Goal: Information Seeking & Learning: Check status

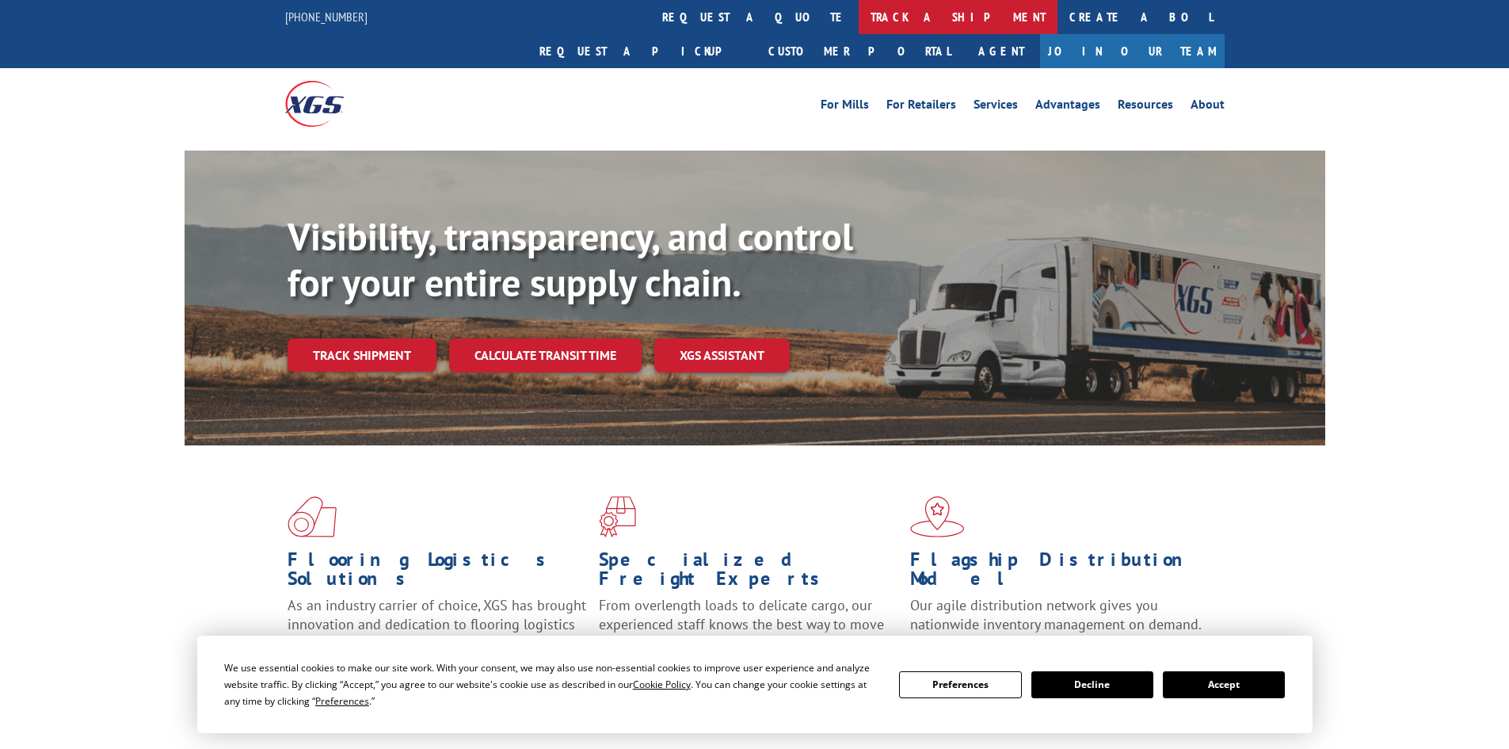
click at [859, 19] on link "track a shipment" at bounding box center [958, 17] width 199 height 34
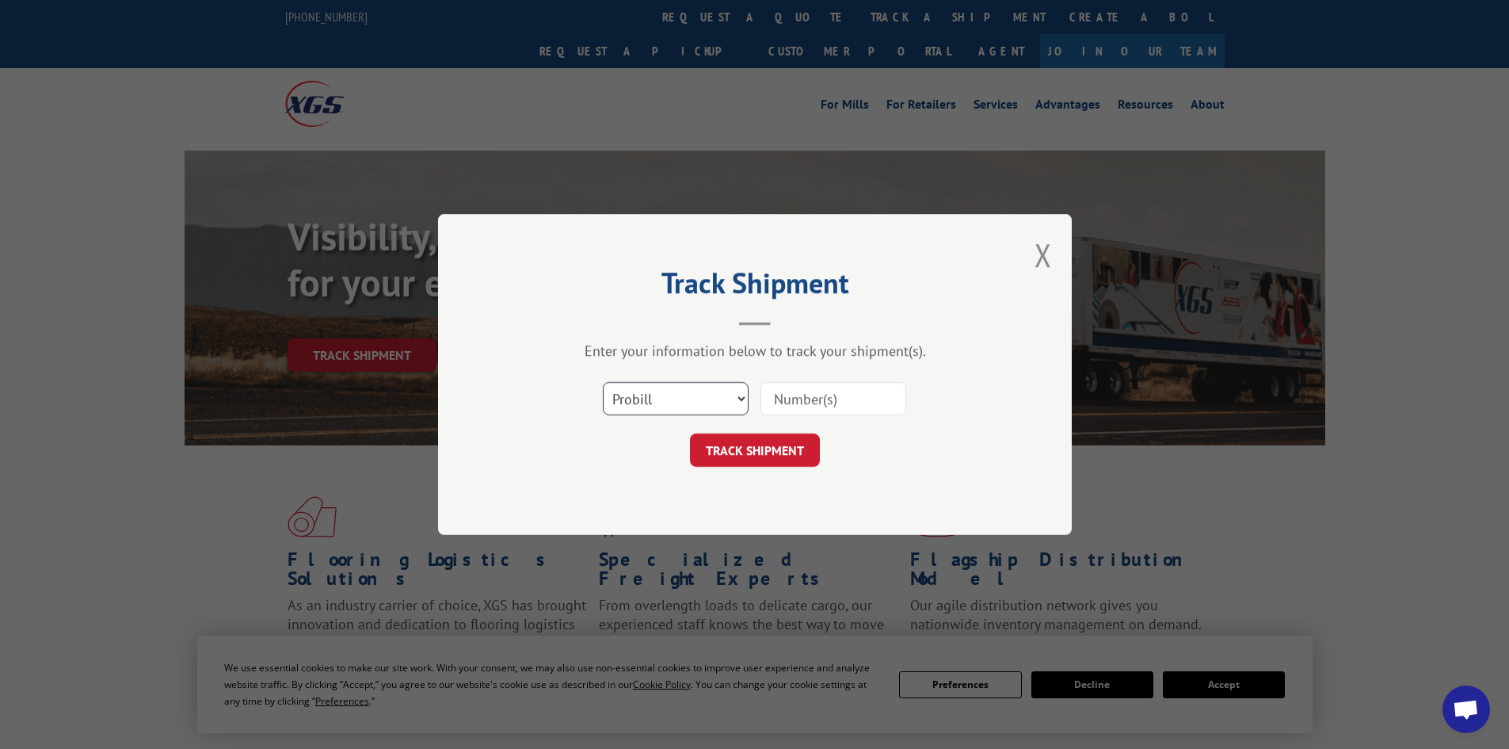
drag, startPoint x: 648, startPoint y: 396, endPoint x: 654, endPoint y: 409, distance: 14.2
click at [648, 396] on select "Select category... Probill BOL PO" at bounding box center [676, 398] width 146 height 33
select select "bol"
click at [603, 382] on select "Select category... Probill BOL PO" at bounding box center [676, 398] width 146 height 33
click at [778, 407] on input at bounding box center [833, 398] width 146 height 33
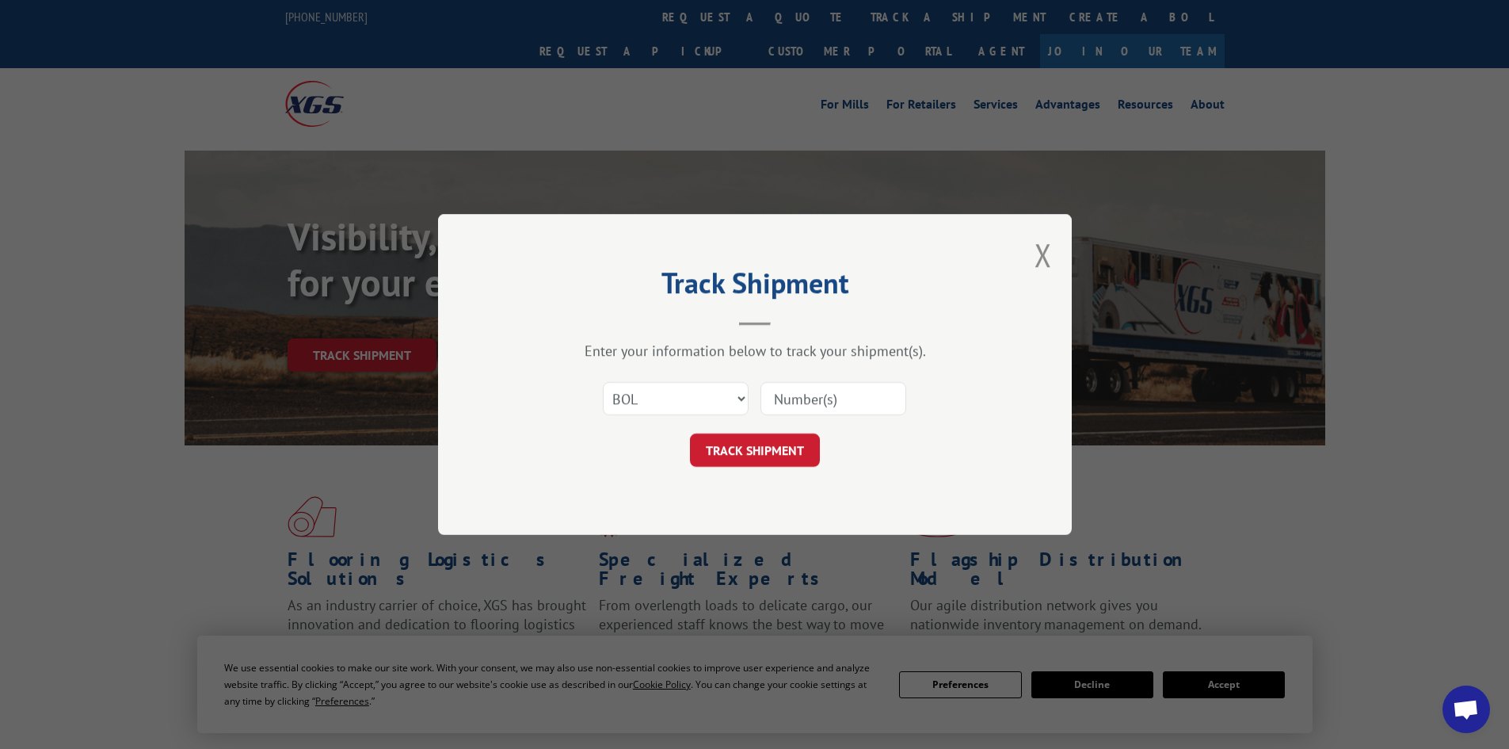
paste input "471490"
type input "471490"
click at [773, 460] on button "TRACK SHIPMENT" at bounding box center [755, 449] width 130 height 33
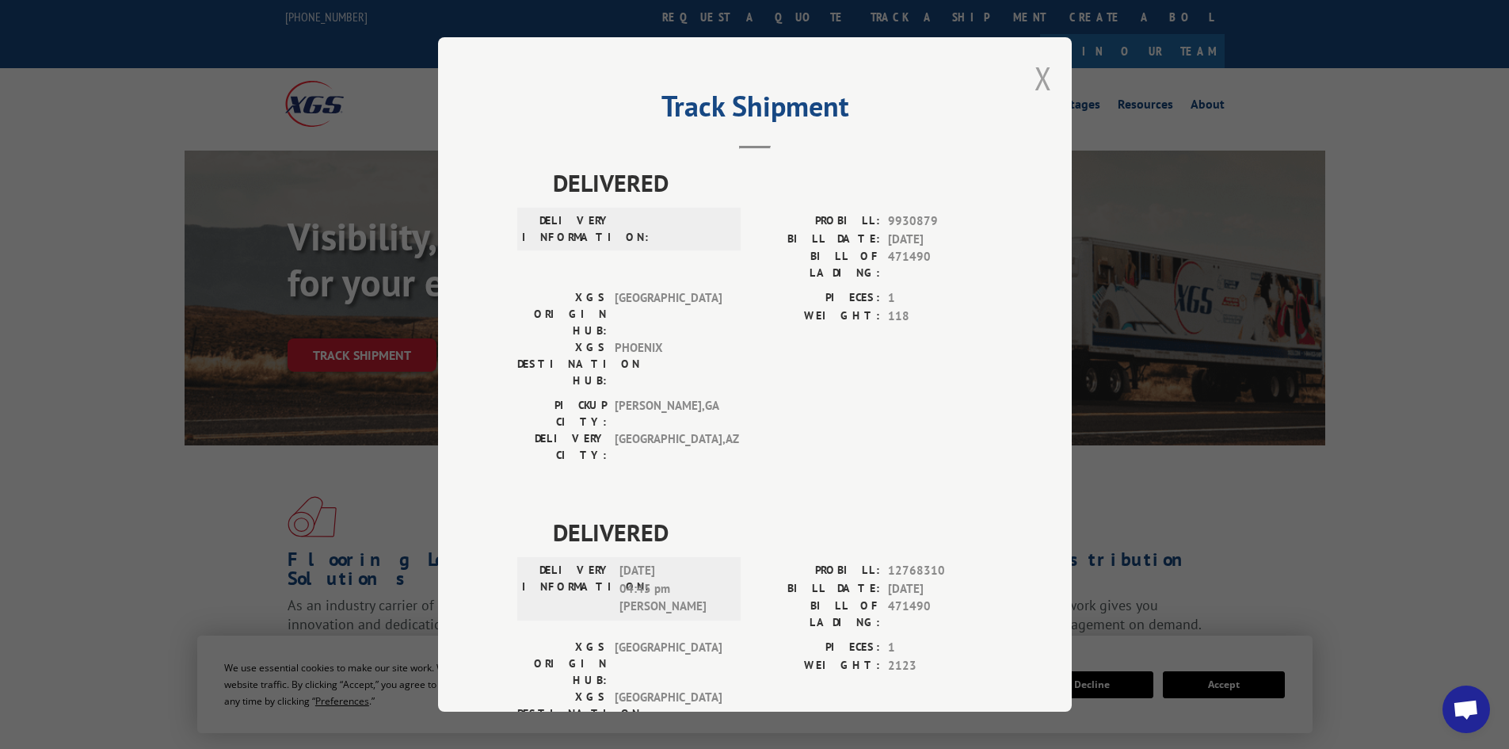
click at [1044, 85] on button "Close modal" at bounding box center [1043, 78] width 17 height 42
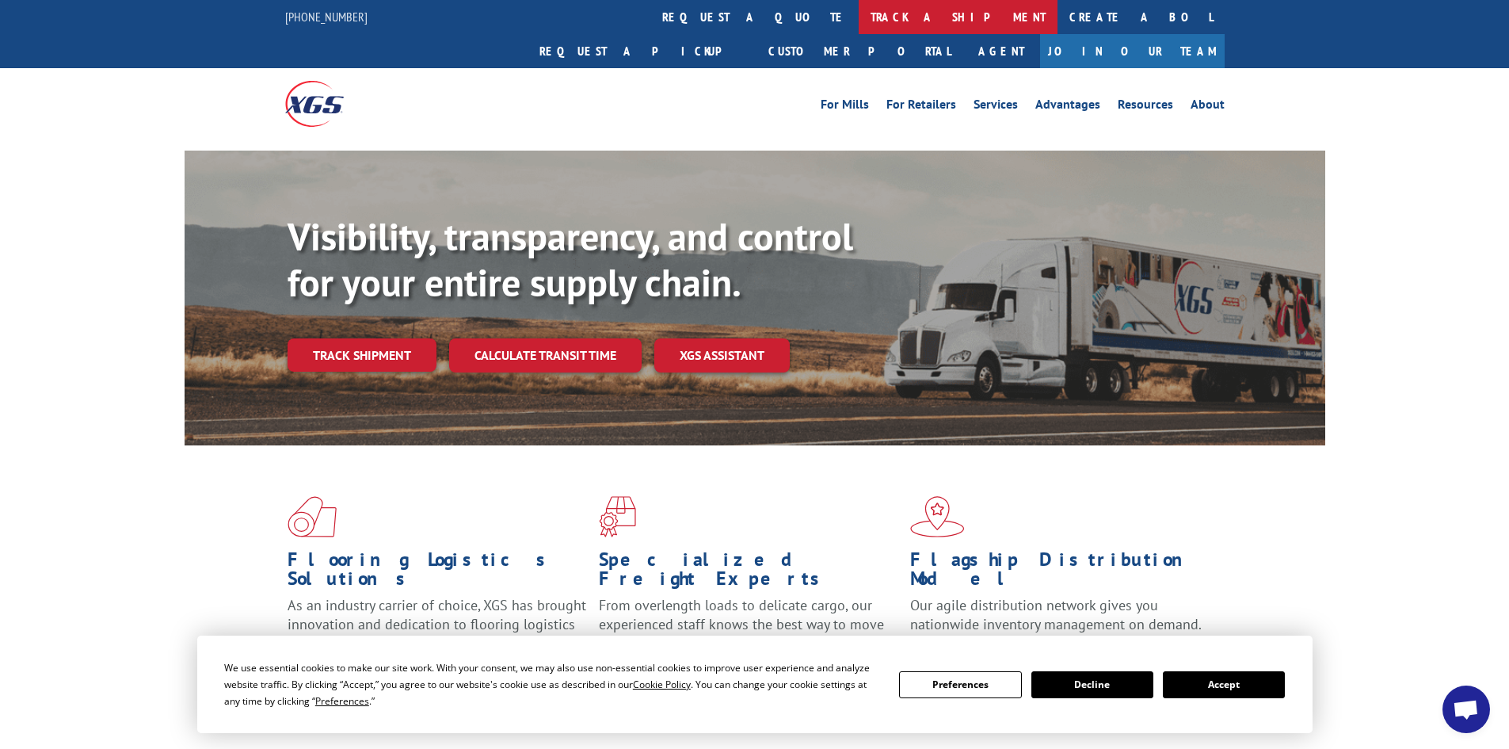
click at [859, 17] on link "track a shipment" at bounding box center [958, 17] width 199 height 34
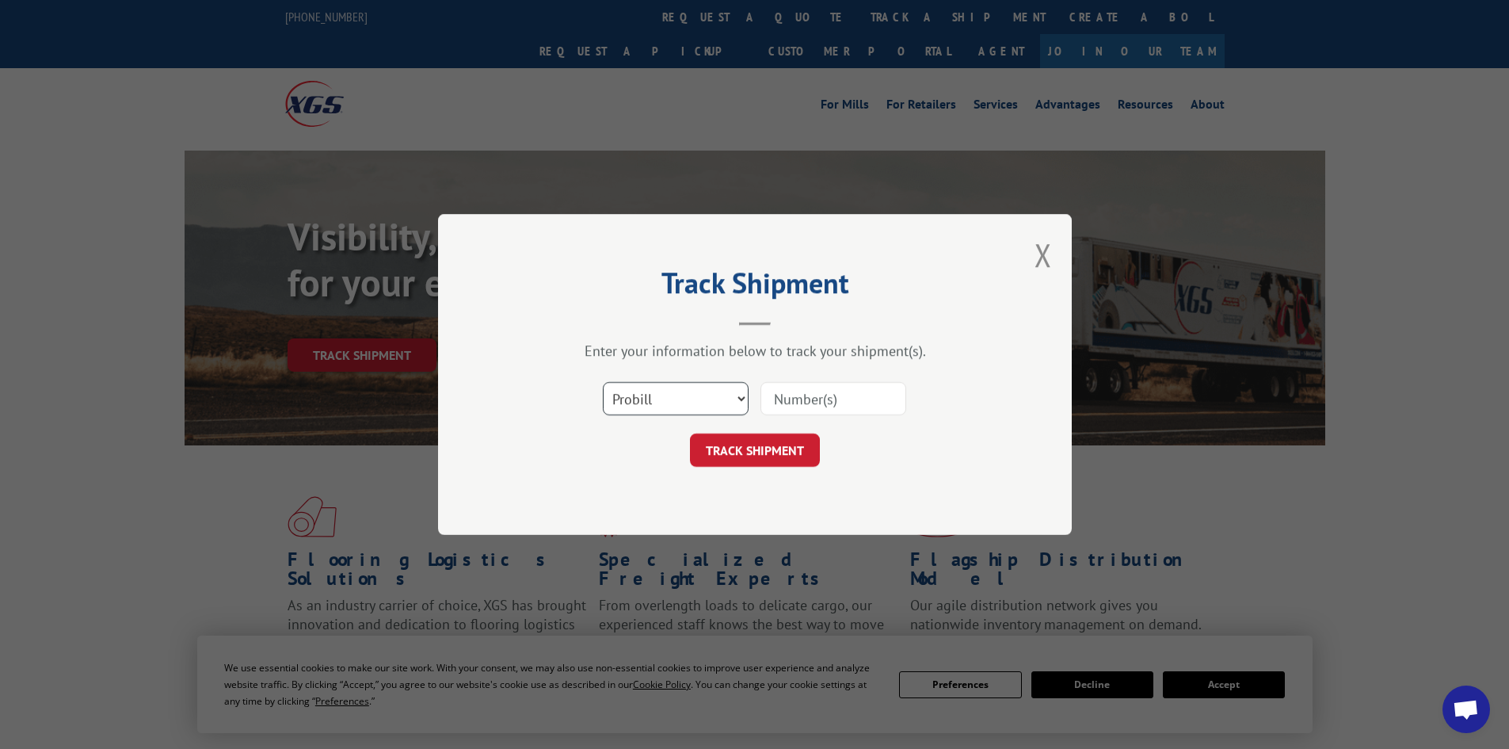
click at [724, 394] on select "Select category... Probill BOL PO" at bounding box center [676, 398] width 146 height 33
select select "bol"
click at [603, 382] on select "Select category... Probill BOL PO" at bounding box center [676, 398] width 146 height 33
click at [785, 405] on input at bounding box center [833, 398] width 146 height 33
paste input "7047249"
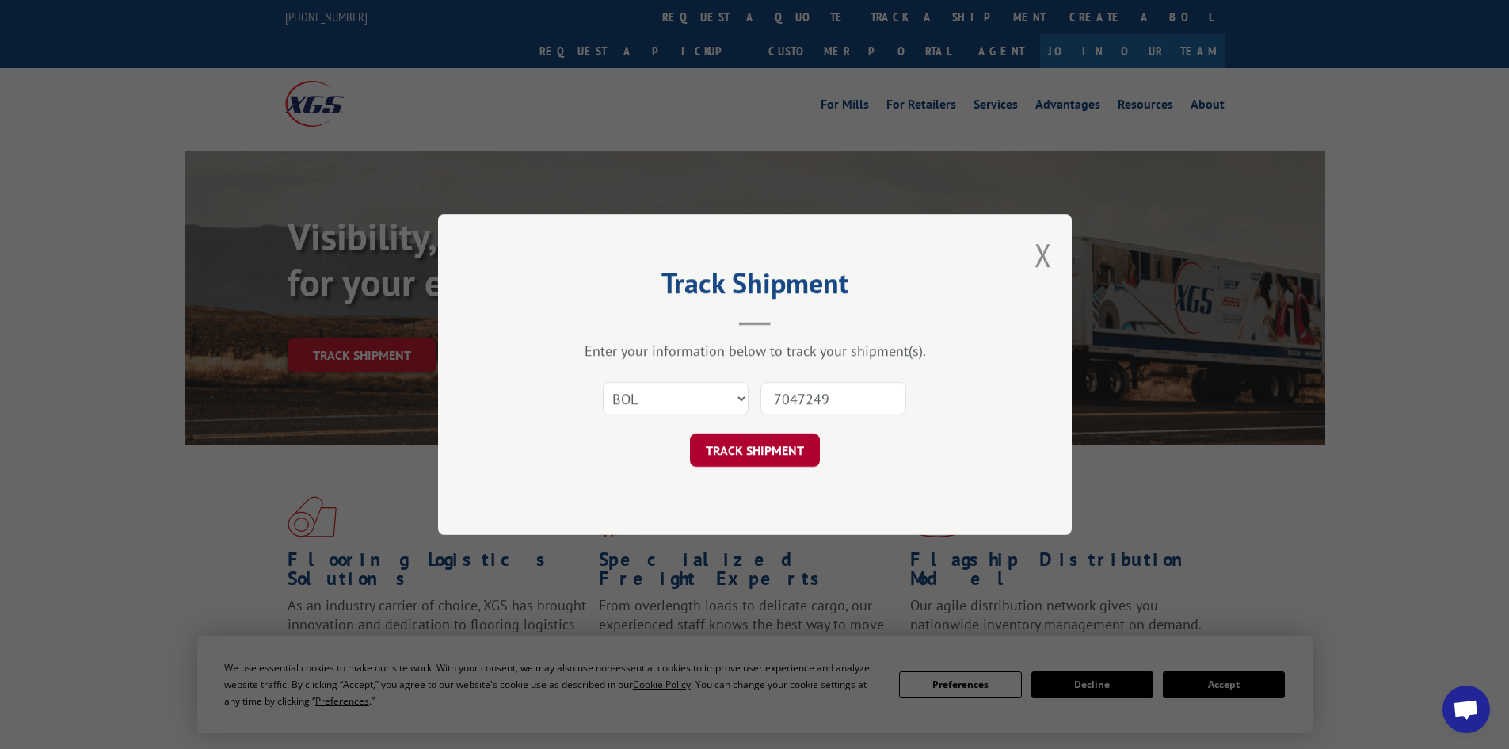
type input "7047249"
click at [776, 455] on button "TRACK SHIPMENT" at bounding box center [755, 449] width 130 height 33
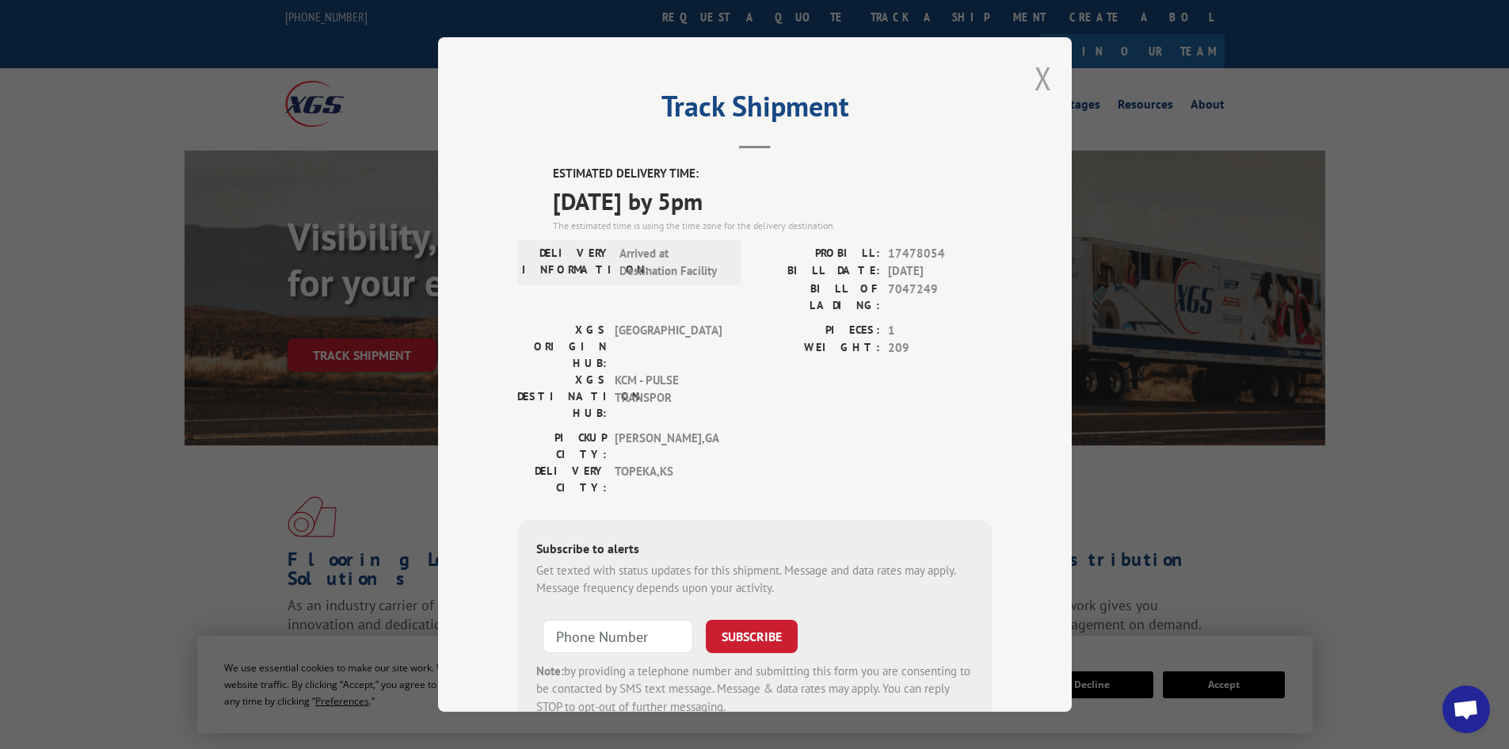
click at [1045, 70] on button "Close modal" at bounding box center [1043, 78] width 17 height 42
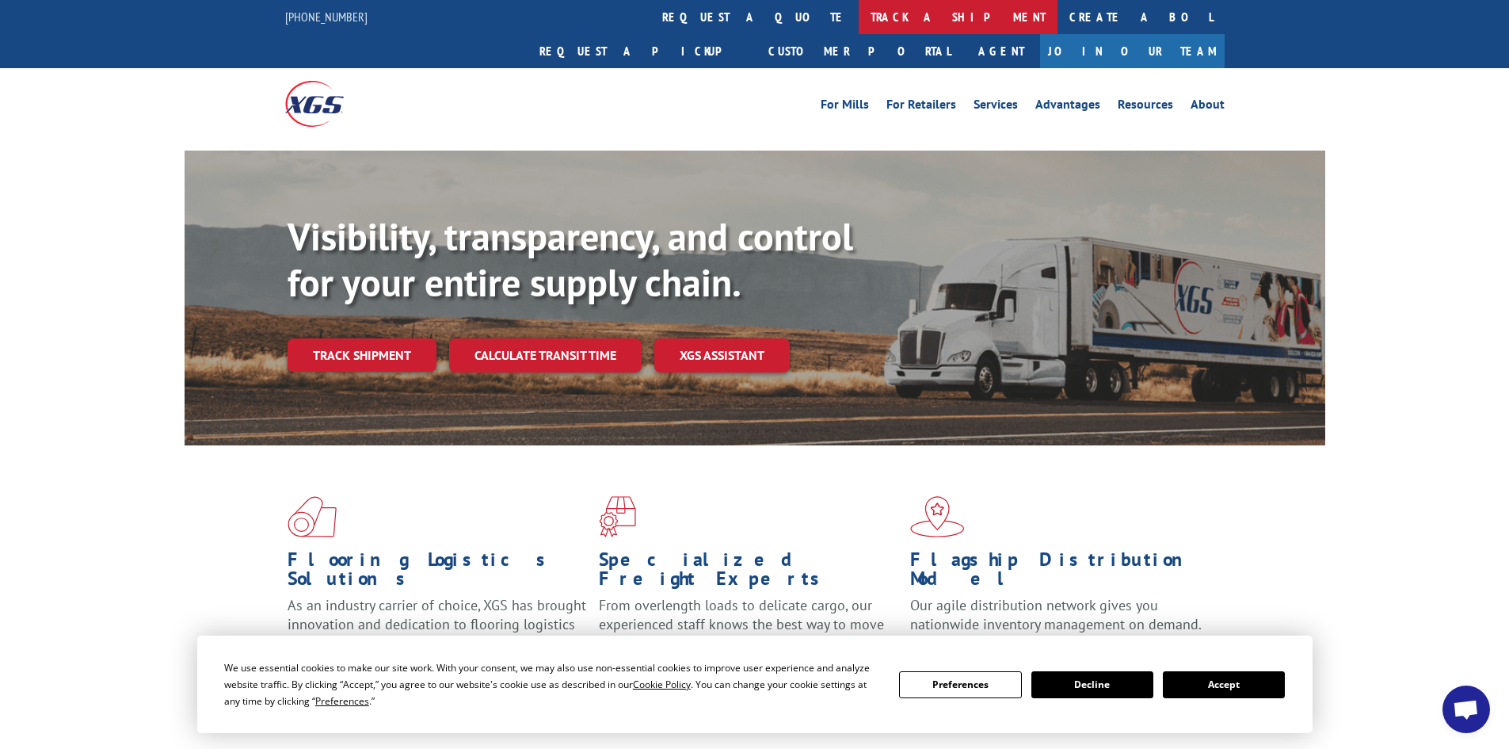
click at [859, 14] on link "track a shipment" at bounding box center [958, 17] width 199 height 34
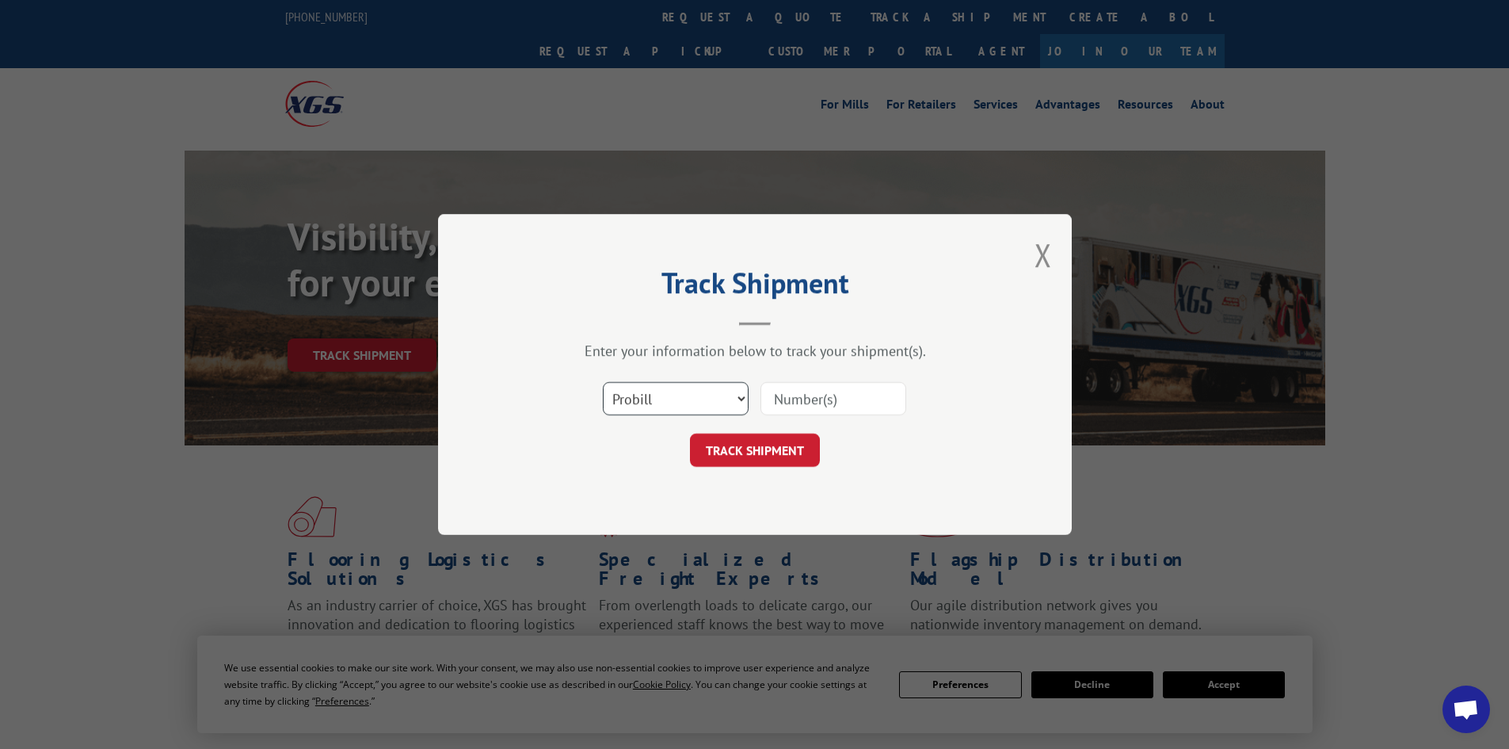
click at [706, 404] on select "Select category... Probill BOL PO" at bounding box center [676, 398] width 146 height 33
select select "bol"
click at [603, 382] on select "Select category... Probill BOL PO" at bounding box center [676, 398] width 146 height 33
click at [799, 398] on input at bounding box center [833, 398] width 146 height 33
paste input "471232"
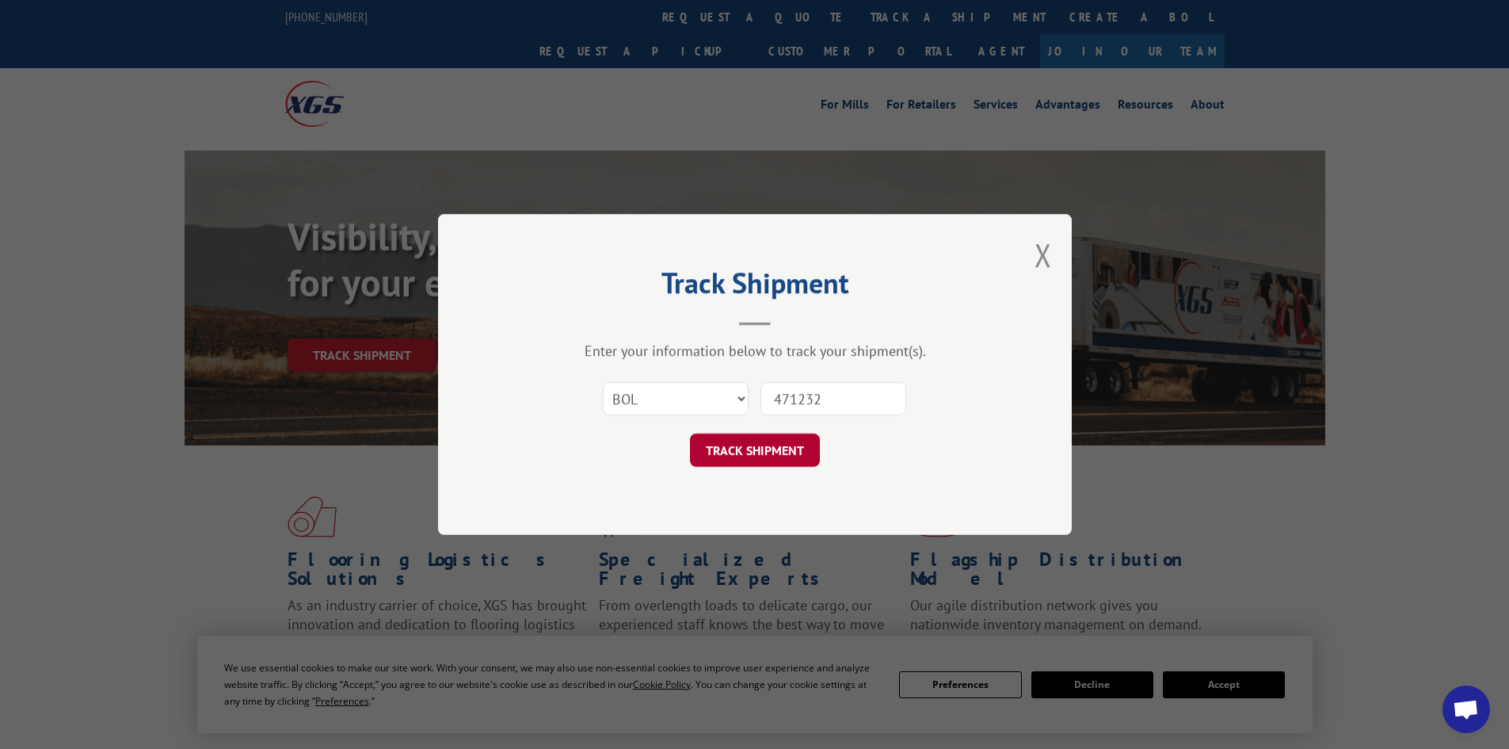
type input "471232"
click at [781, 459] on button "TRACK SHIPMENT" at bounding box center [755, 449] width 130 height 33
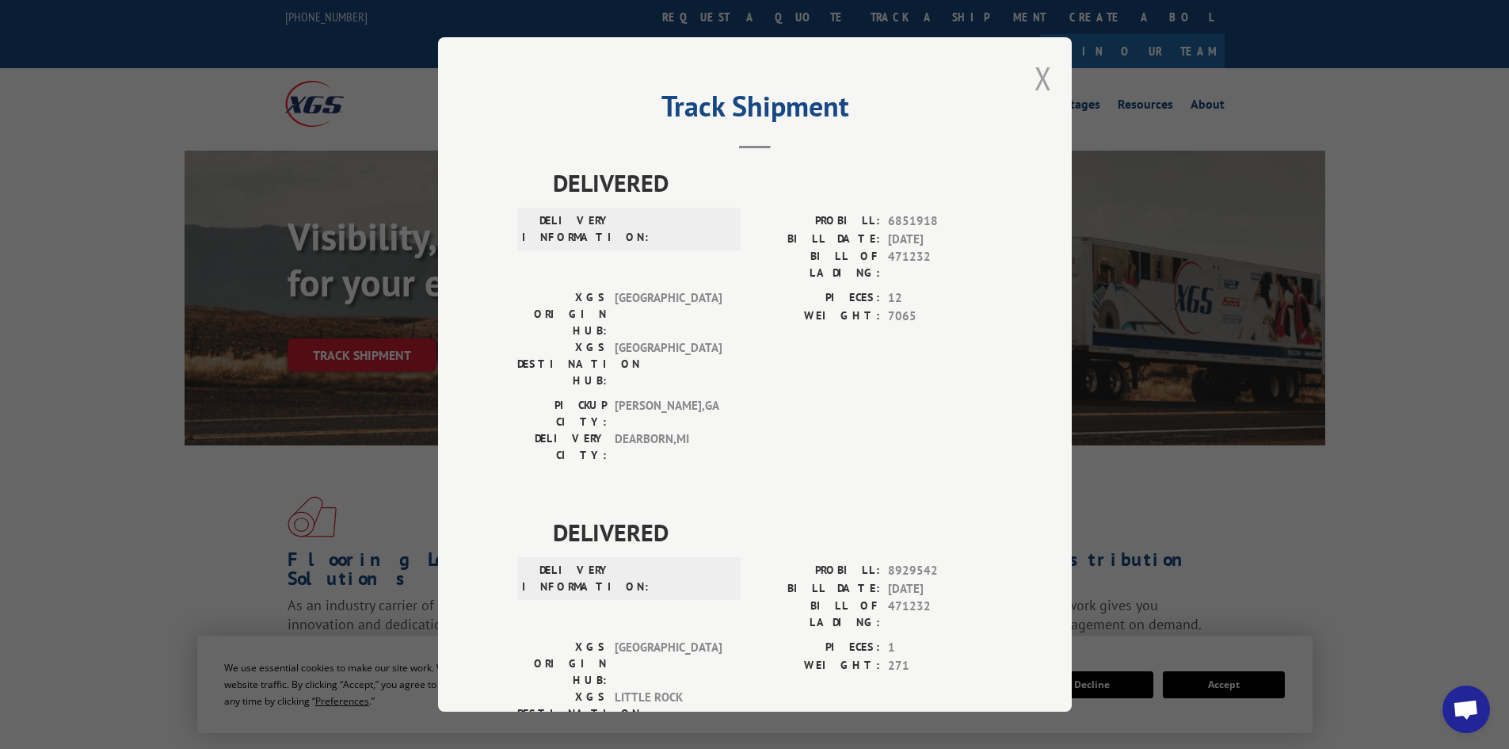
click at [1037, 78] on button "Close modal" at bounding box center [1043, 78] width 17 height 42
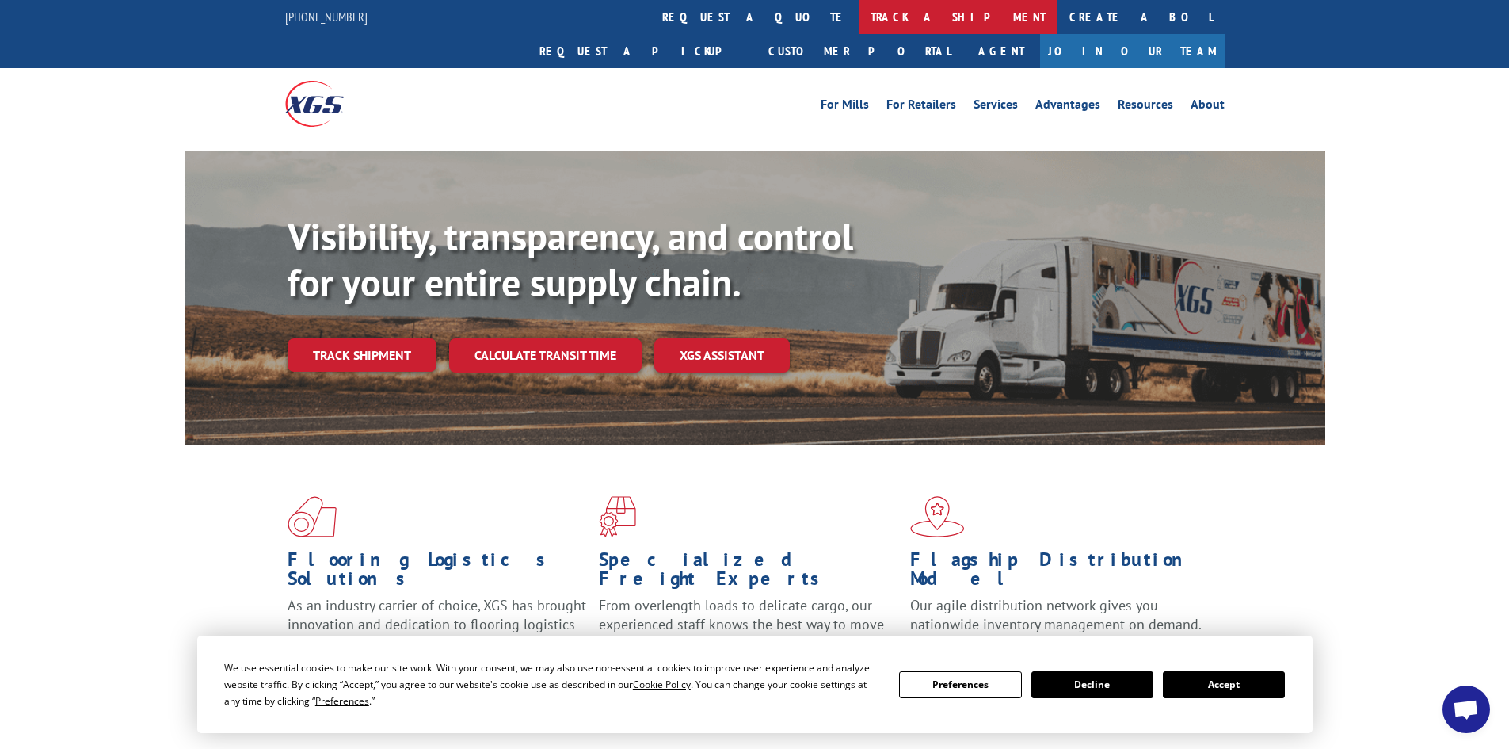
click at [859, 10] on link "track a shipment" at bounding box center [958, 17] width 199 height 34
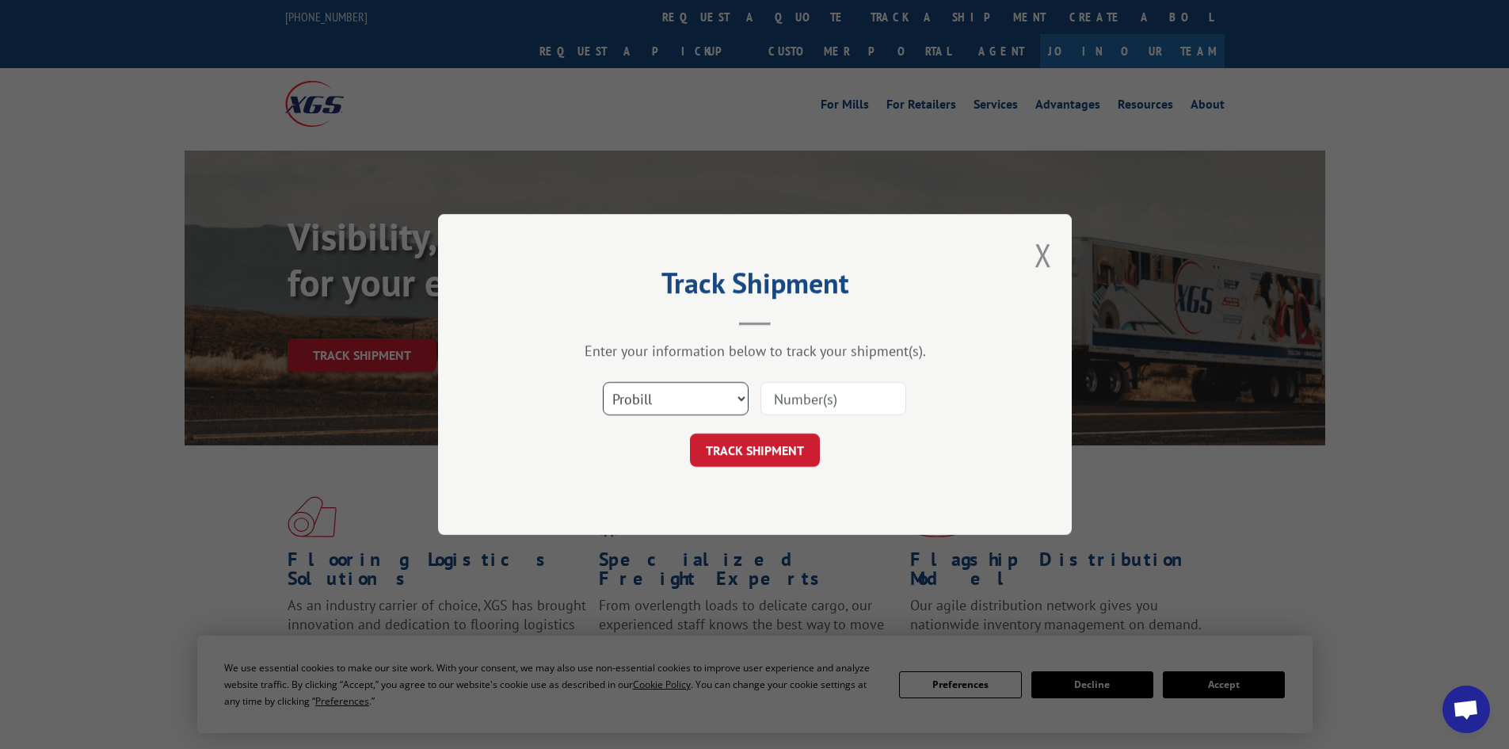
click at [664, 398] on select "Select category... Probill BOL PO" at bounding box center [676, 398] width 146 height 33
select select "bol"
click at [603, 382] on select "Select category... Probill BOL PO" at bounding box center [676, 398] width 146 height 33
click at [788, 389] on input at bounding box center [833, 398] width 146 height 33
paste input "5530804"
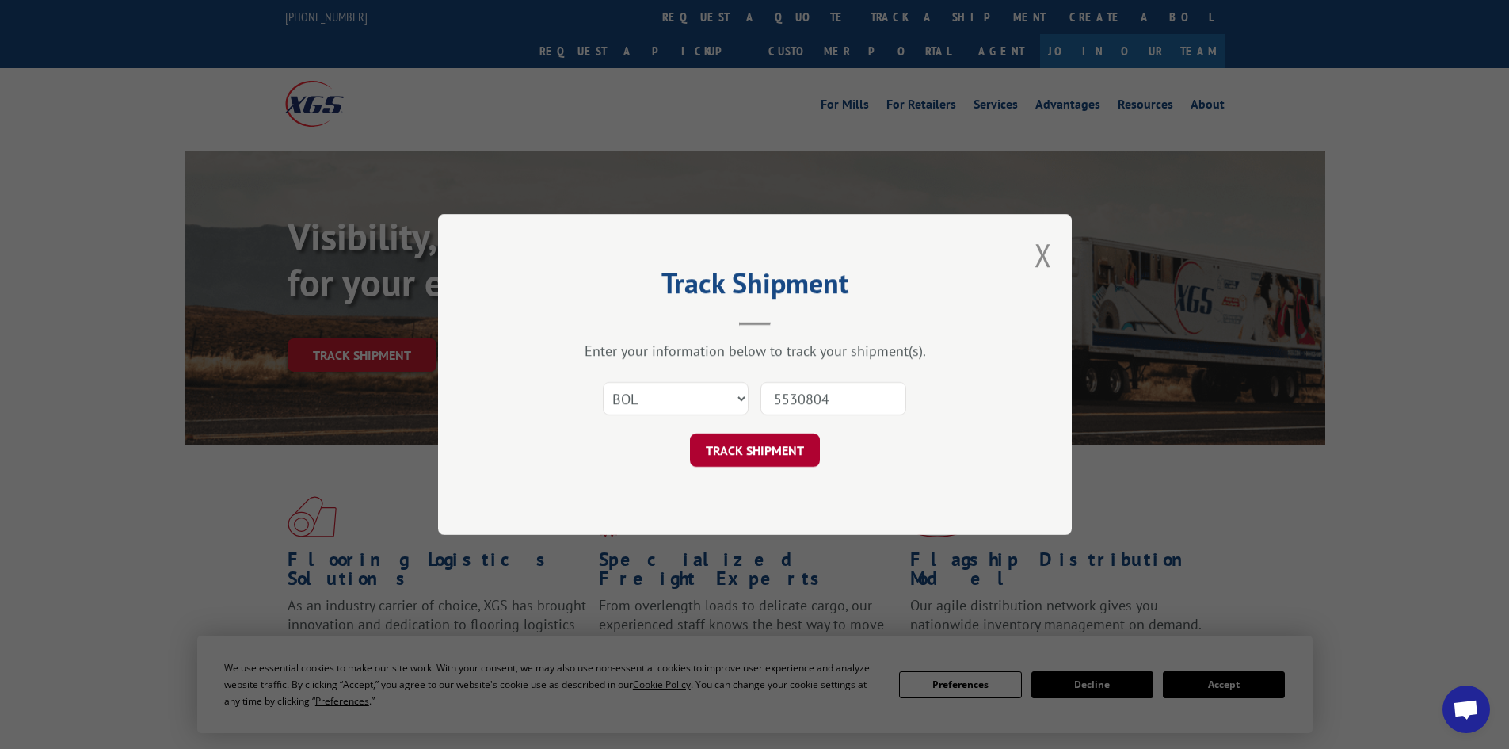
type input "5530804"
click at [779, 461] on button "TRACK SHIPMENT" at bounding box center [755, 449] width 130 height 33
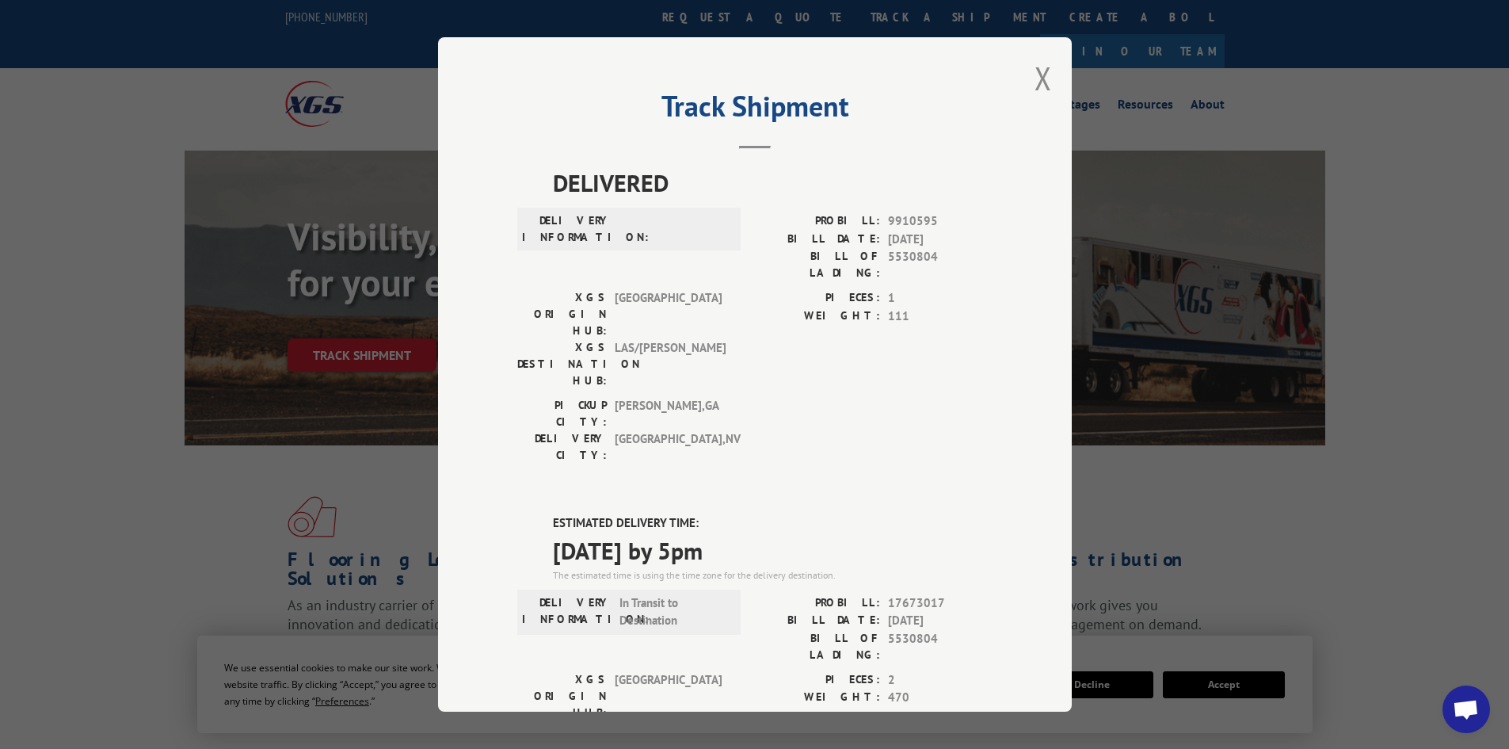
click at [1039, 86] on button "Close modal" at bounding box center [1043, 78] width 17 height 42
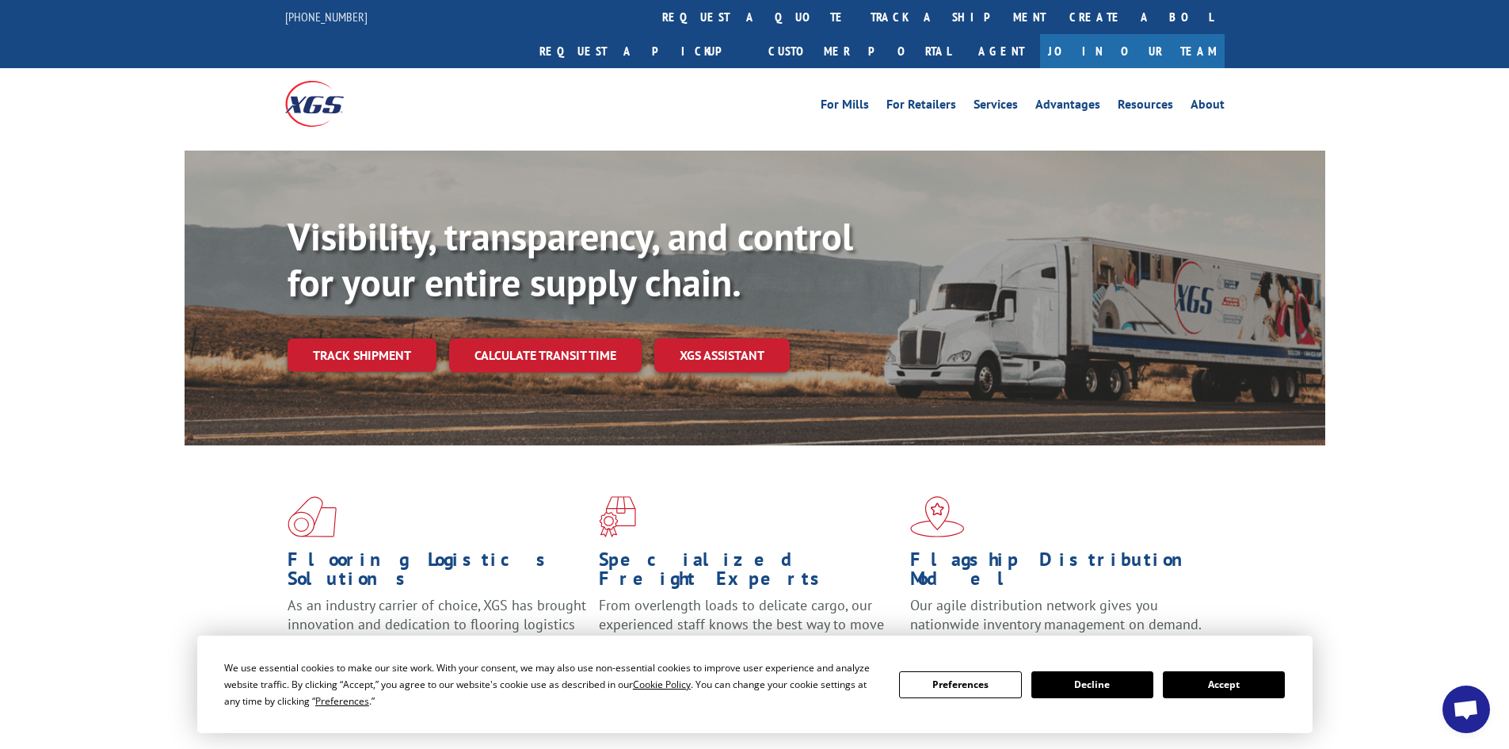
click at [859, 14] on link "track a shipment" at bounding box center [958, 17] width 199 height 34
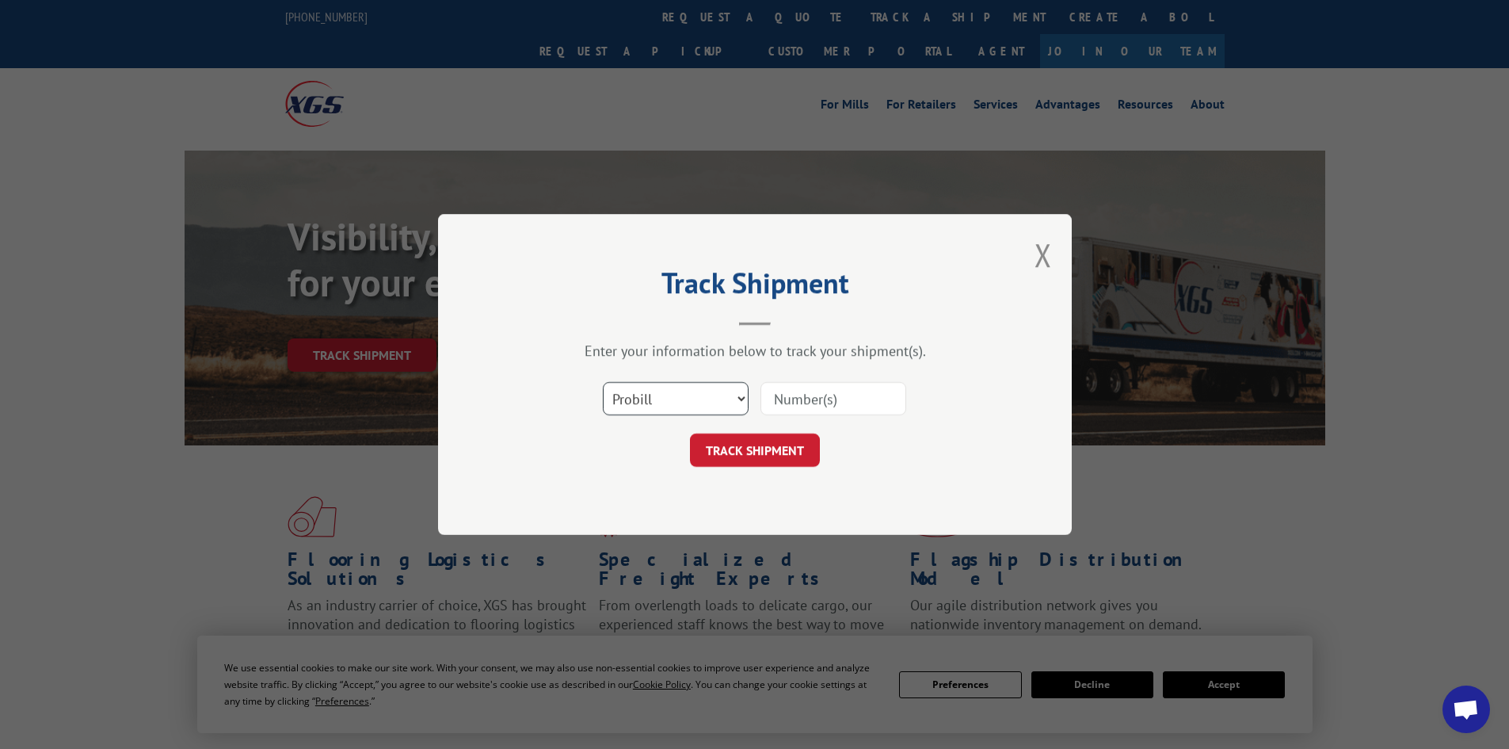
click at [722, 387] on select "Select category... Probill BOL PO" at bounding box center [676, 398] width 146 height 33
select select "bol"
click at [603, 382] on select "Select category... Probill BOL PO" at bounding box center [676, 398] width 146 height 33
click at [813, 387] on input at bounding box center [833, 398] width 146 height 33
paste input "5530755"
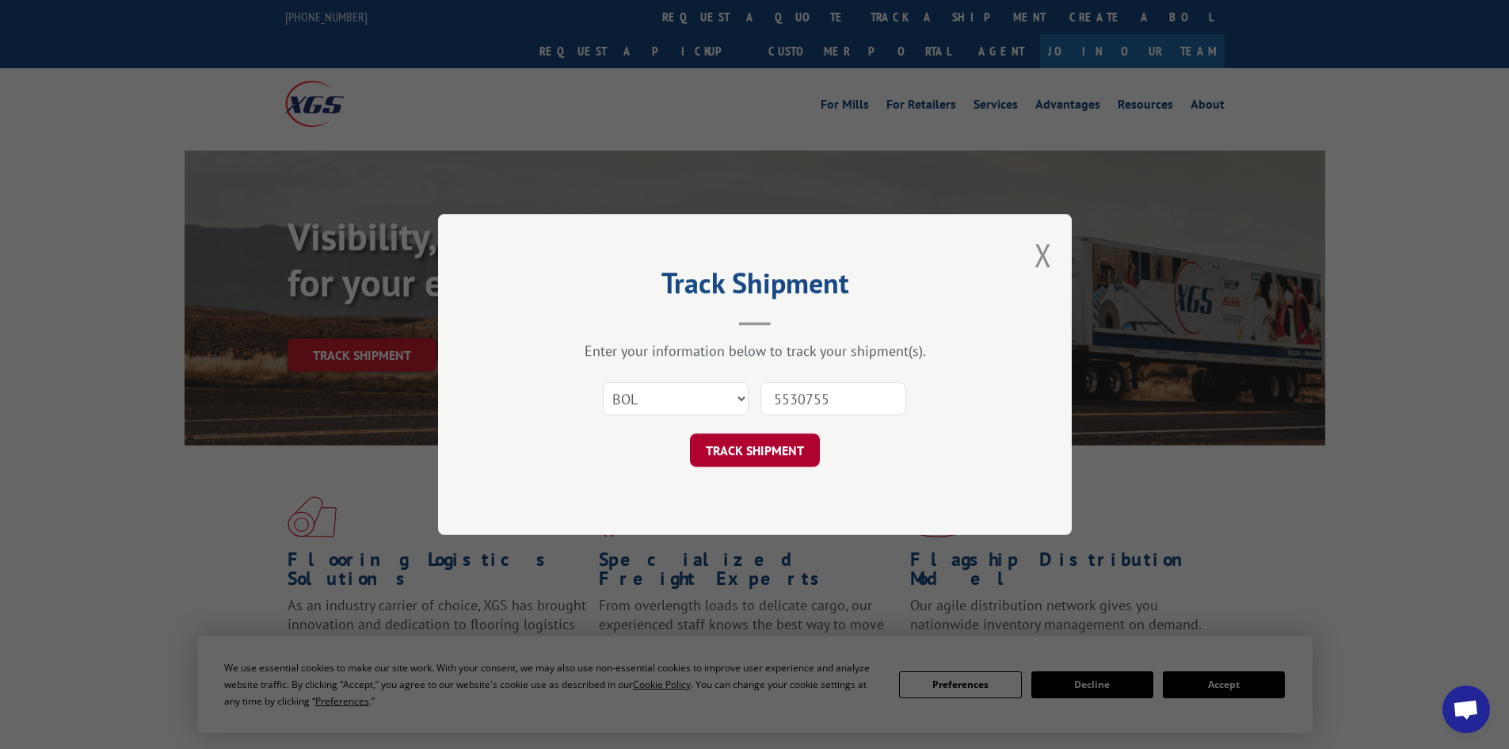
type input "5530755"
click at [771, 448] on button "TRACK SHIPMENT" at bounding box center [755, 449] width 130 height 33
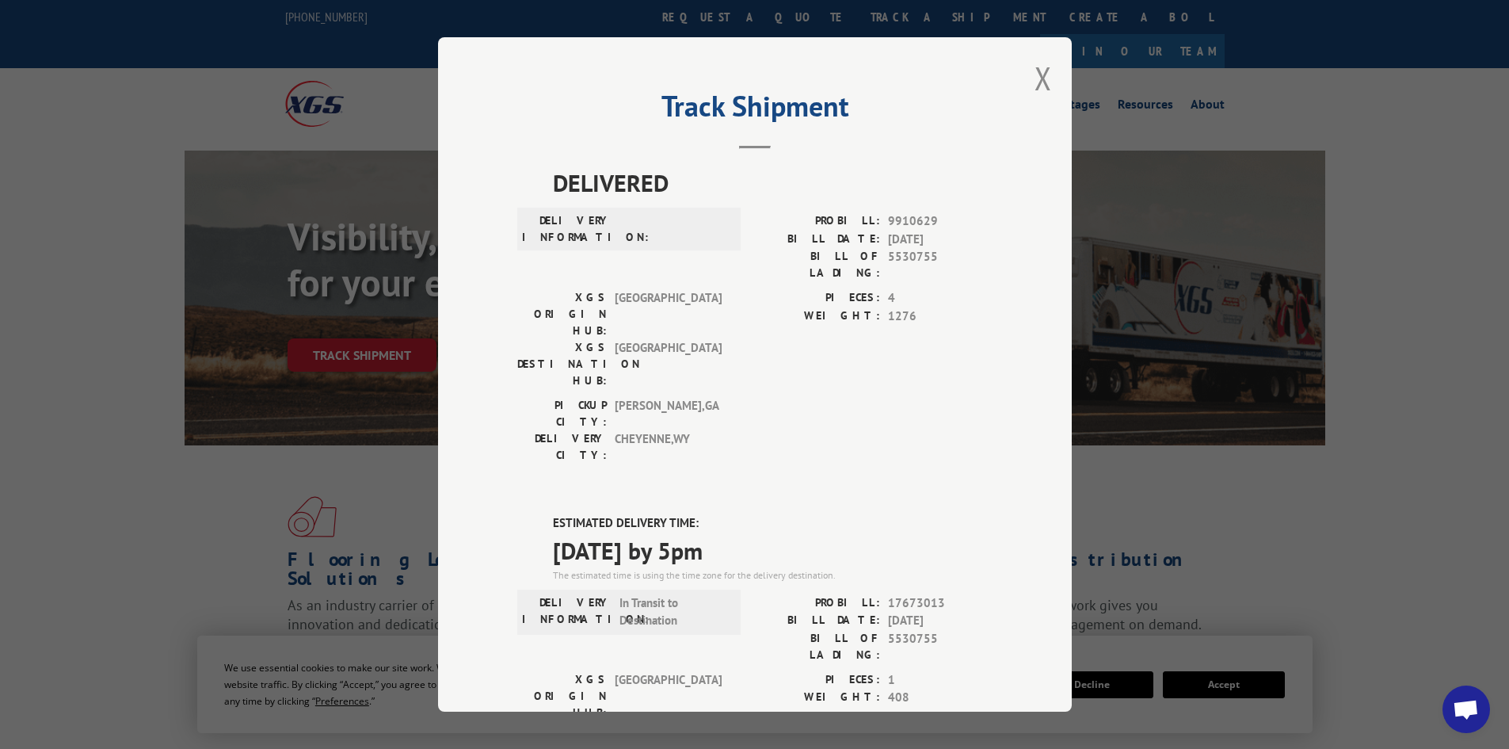
scroll to position [295, 0]
